Goal: Check status

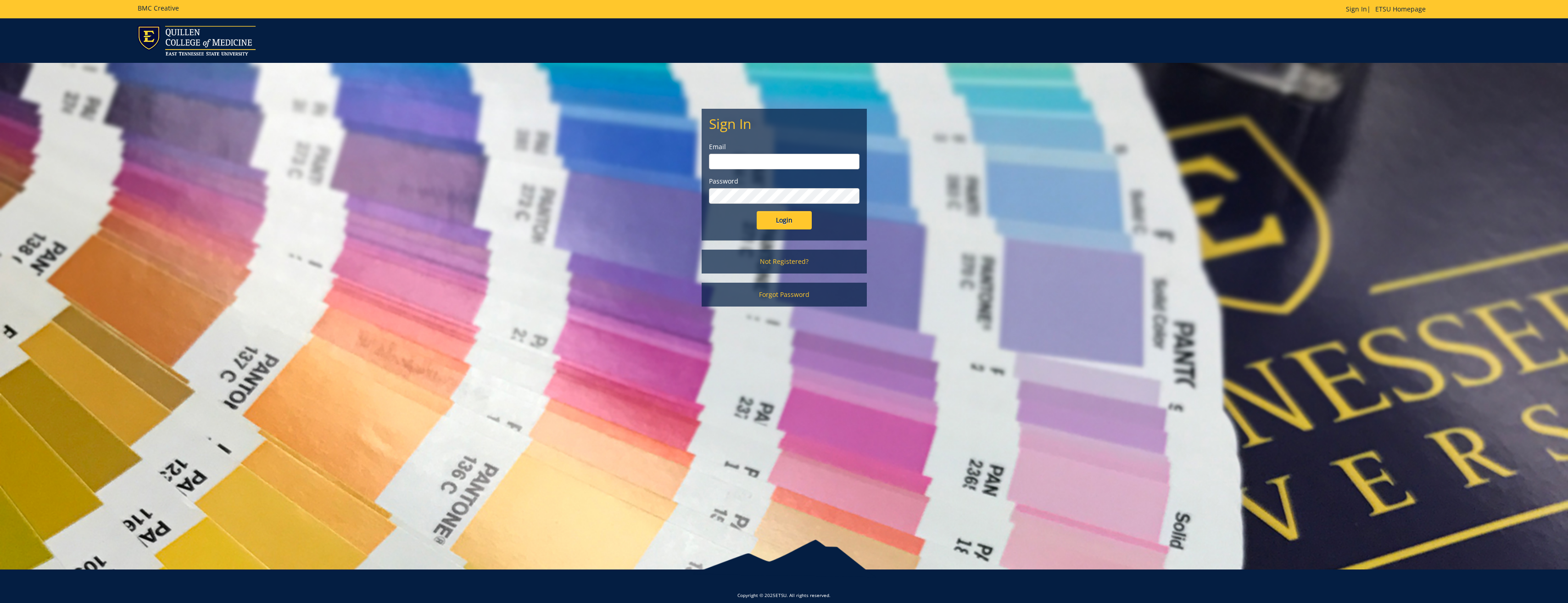
type input "[PERSON_NAME][EMAIL_ADDRESS][DOMAIN_NAME]"
click at [799, 220] on input "Login" at bounding box center [784, 220] width 55 height 18
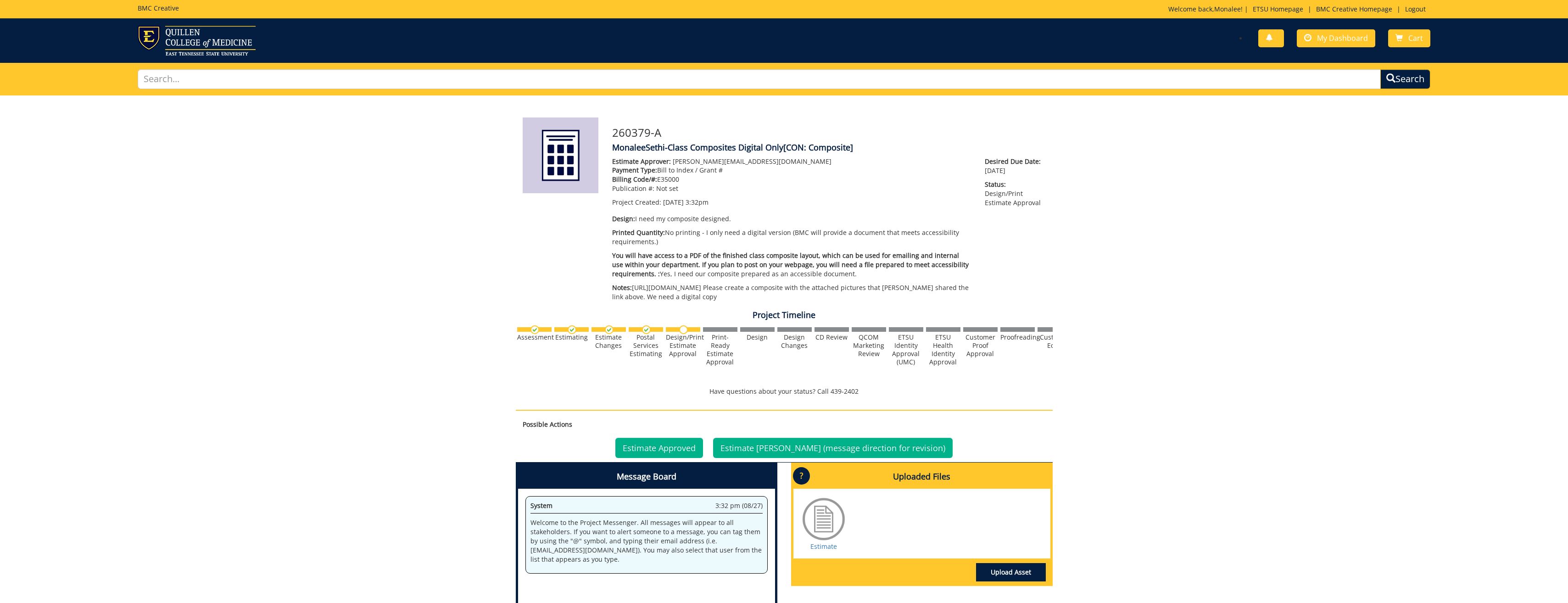
scroll to position [193, 0]
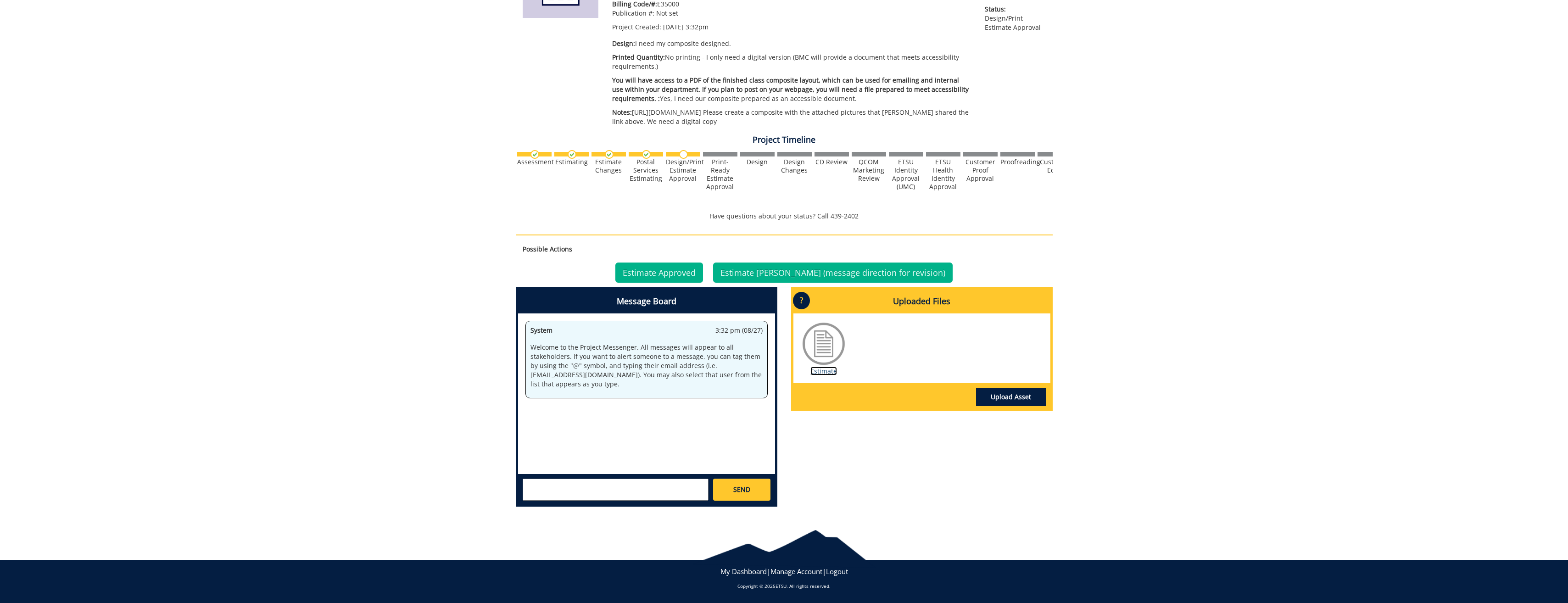
click at [826, 374] on link "Estimate" at bounding box center [824, 371] width 26 height 9
click at [652, 267] on link "Estimate Approved" at bounding box center [659, 273] width 87 height 20
